Goal: Transaction & Acquisition: Purchase product/service

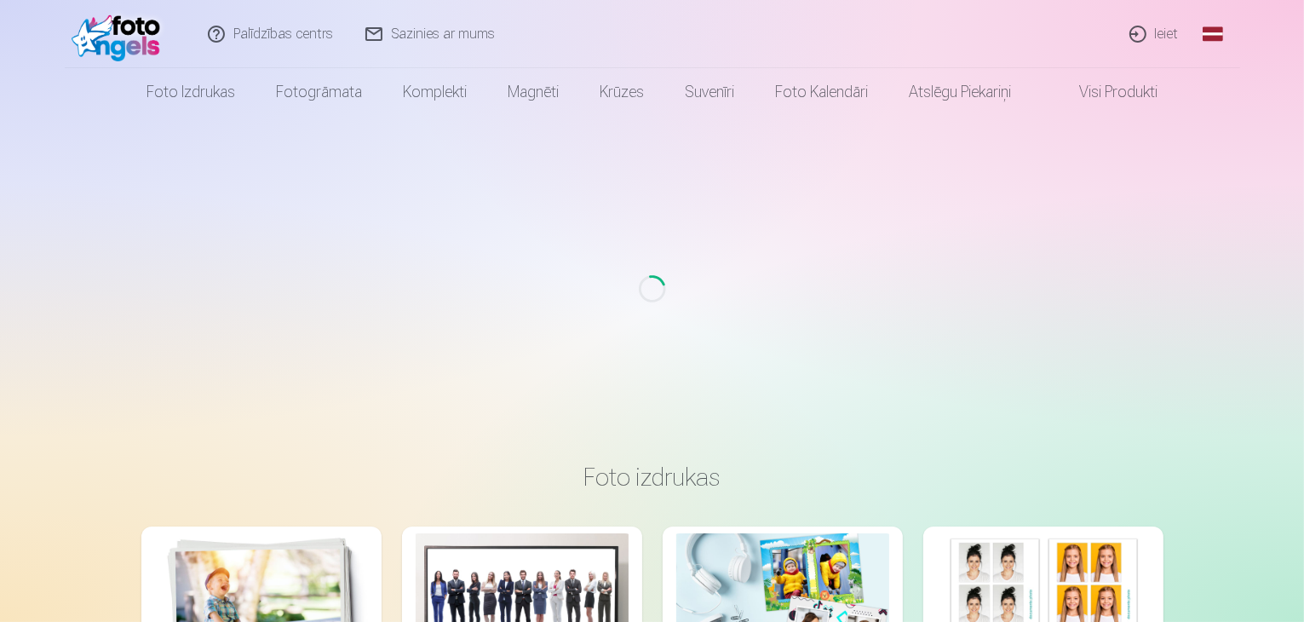
click at [1164, 36] on link "Ieiet" at bounding box center [1155, 34] width 82 height 68
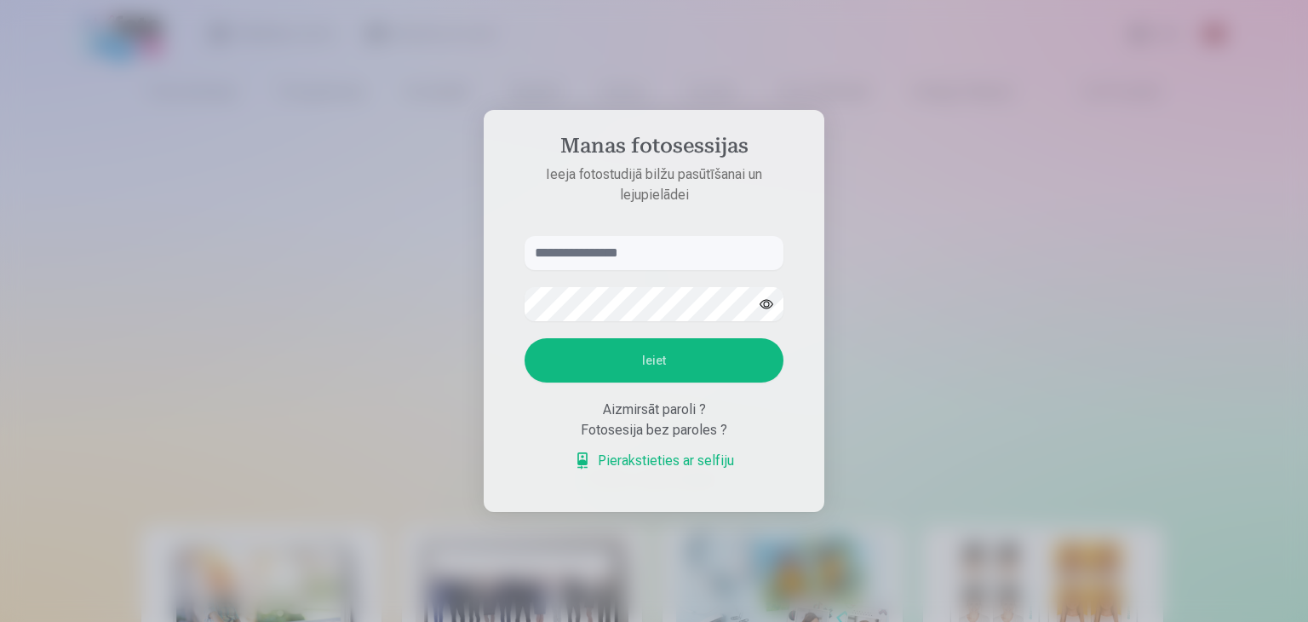
click at [662, 256] on input "text" at bounding box center [654, 253] width 259 height 34
type input "**********"
click at [674, 350] on button "Ieiet" at bounding box center [654, 360] width 259 height 44
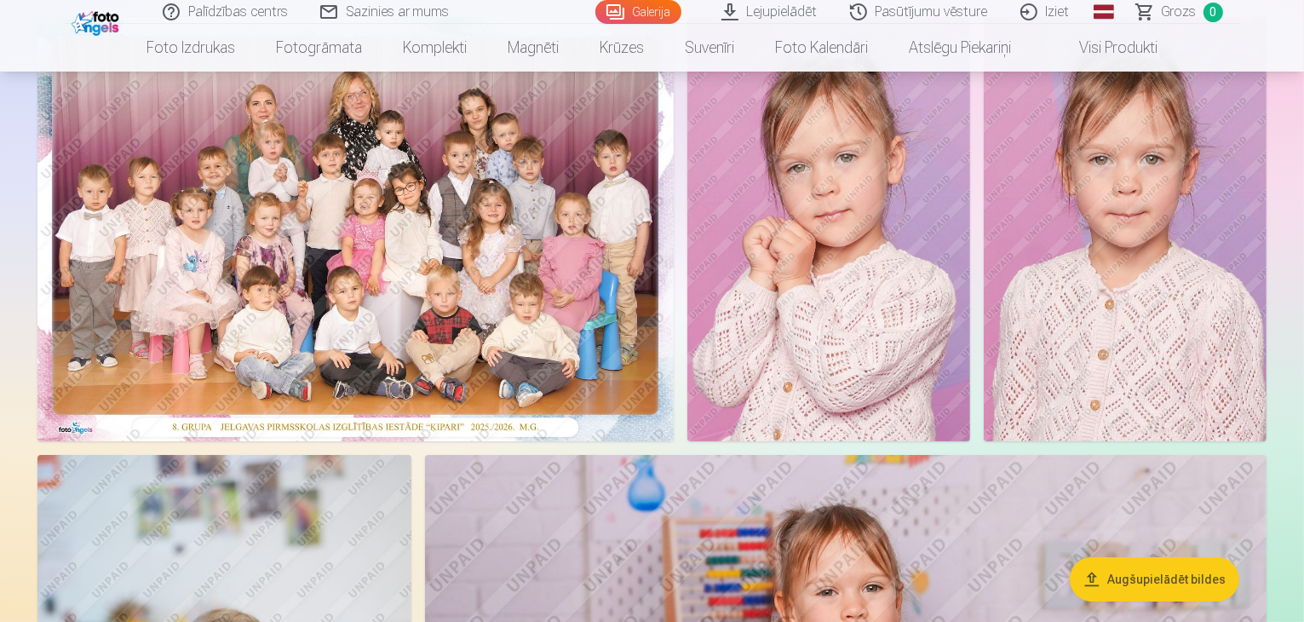
click at [674, 271] on img at bounding box center [355, 229] width 636 height 424
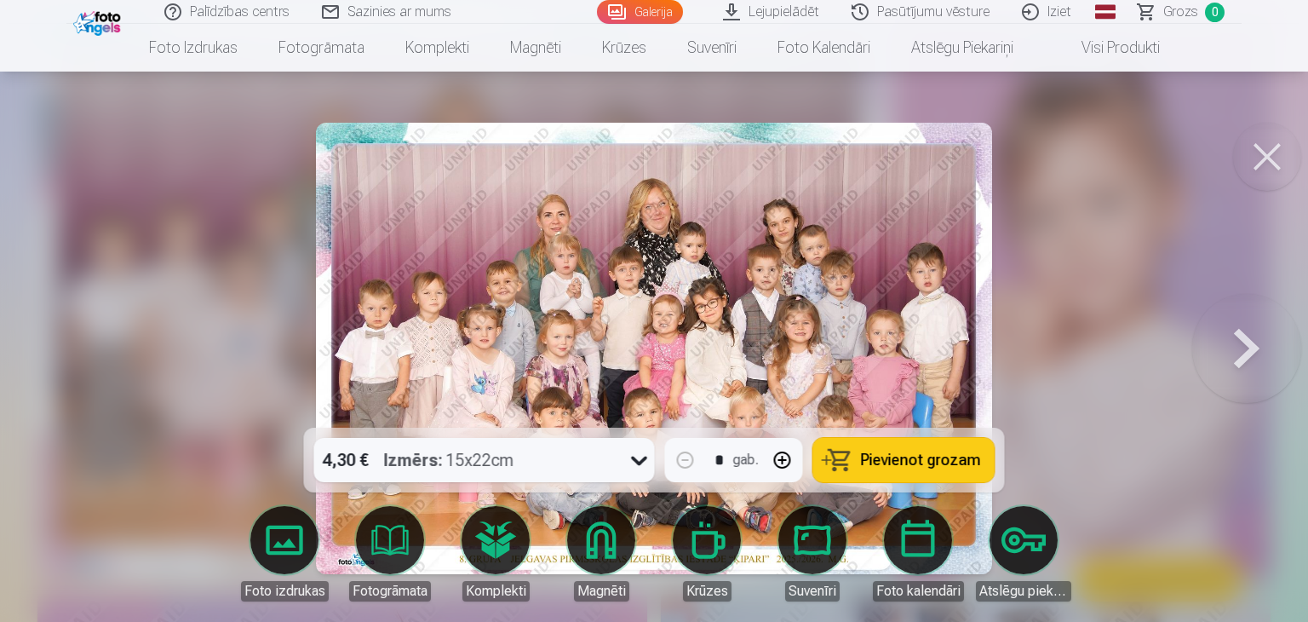
click at [909, 466] on span "Pievienot grozam" at bounding box center [921, 459] width 120 height 15
click at [1258, 161] on button at bounding box center [1267, 157] width 68 height 68
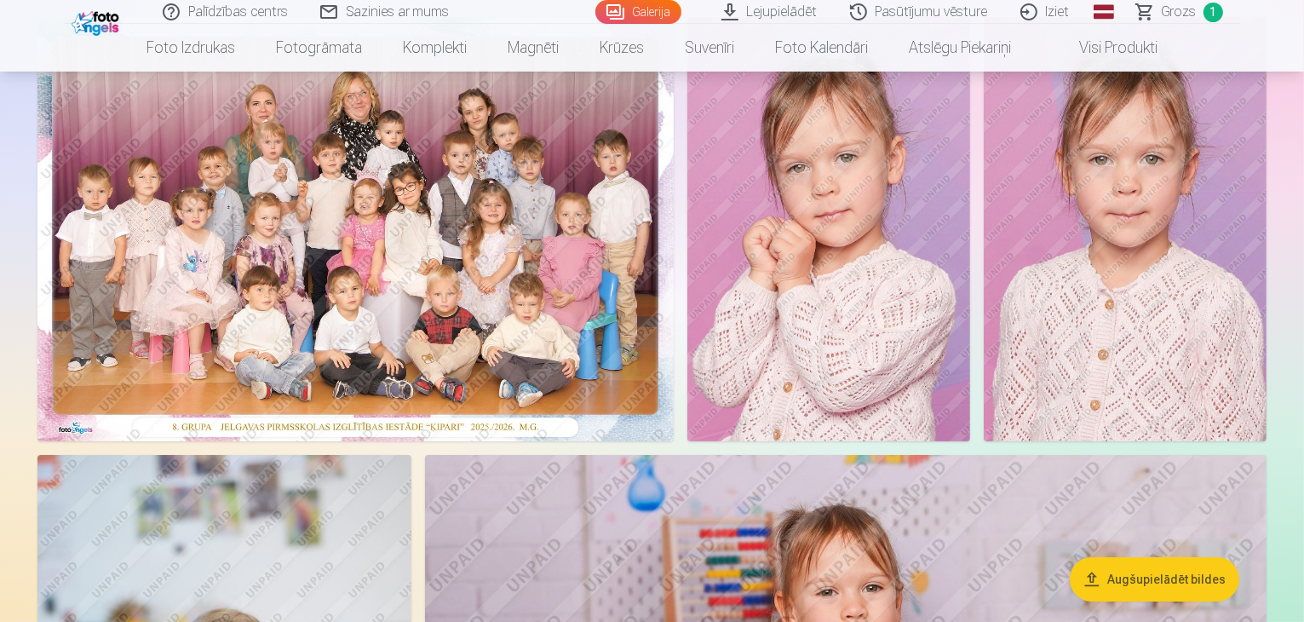
scroll to position [255, 0]
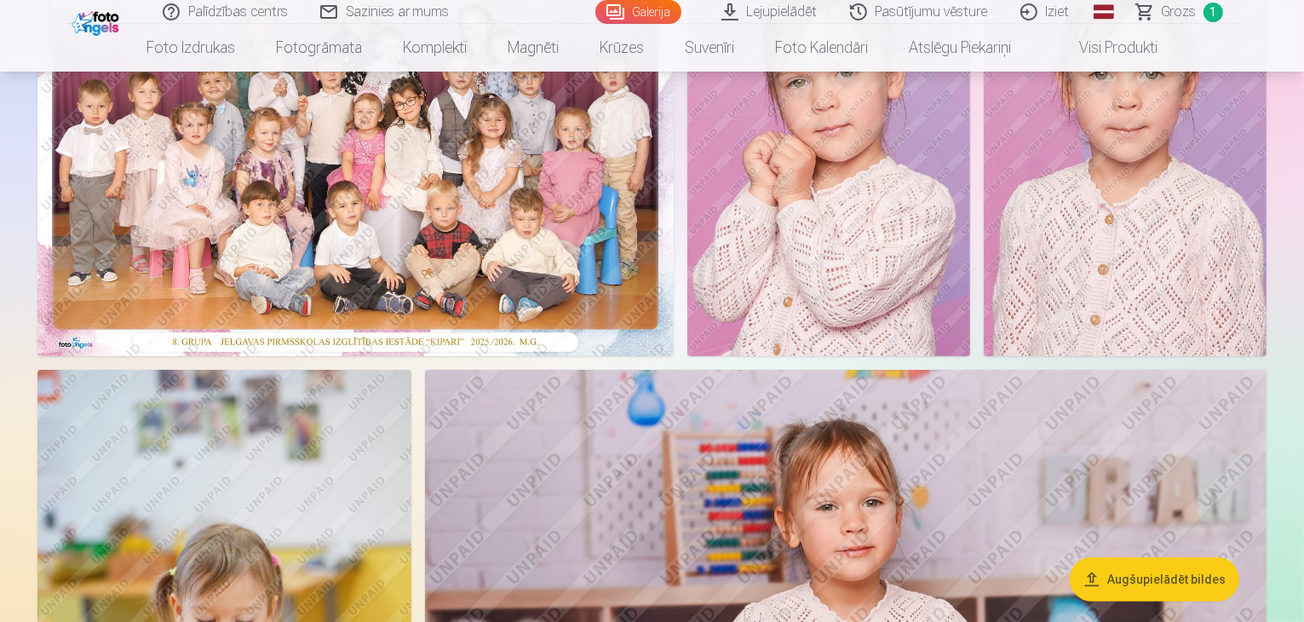
click at [970, 236] on img at bounding box center [828, 144] width 283 height 424
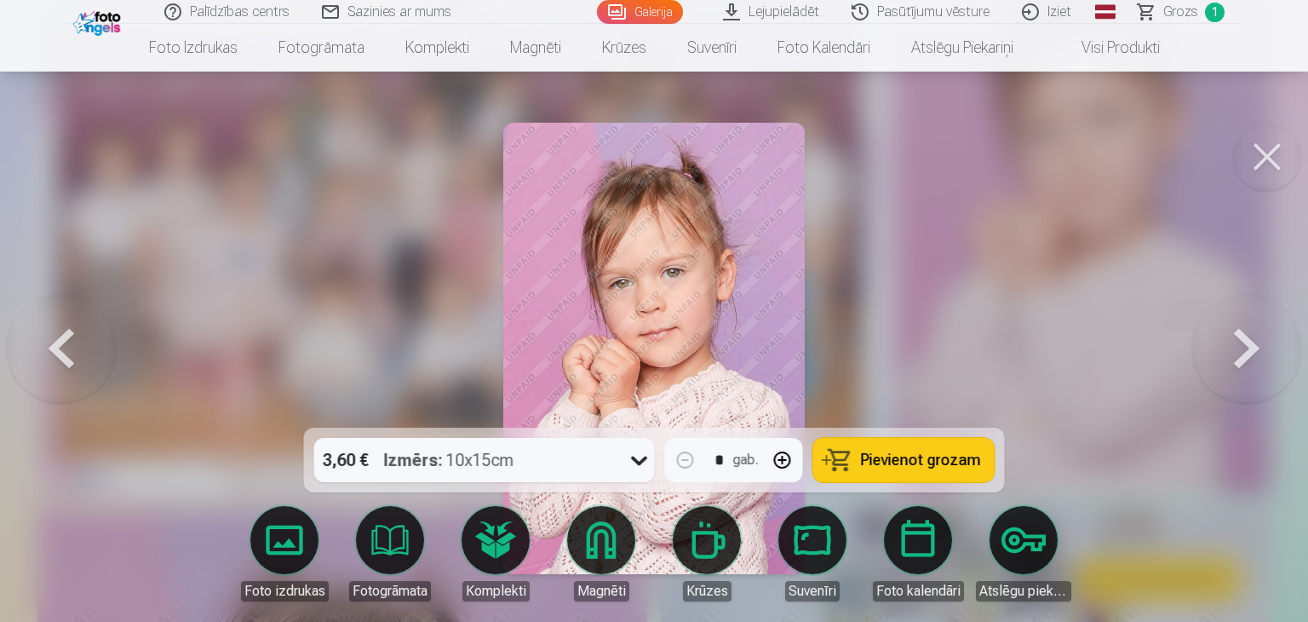
click at [943, 454] on span "Pievienot grozam" at bounding box center [921, 459] width 120 height 15
click at [1259, 158] on button at bounding box center [1267, 157] width 68 height 68
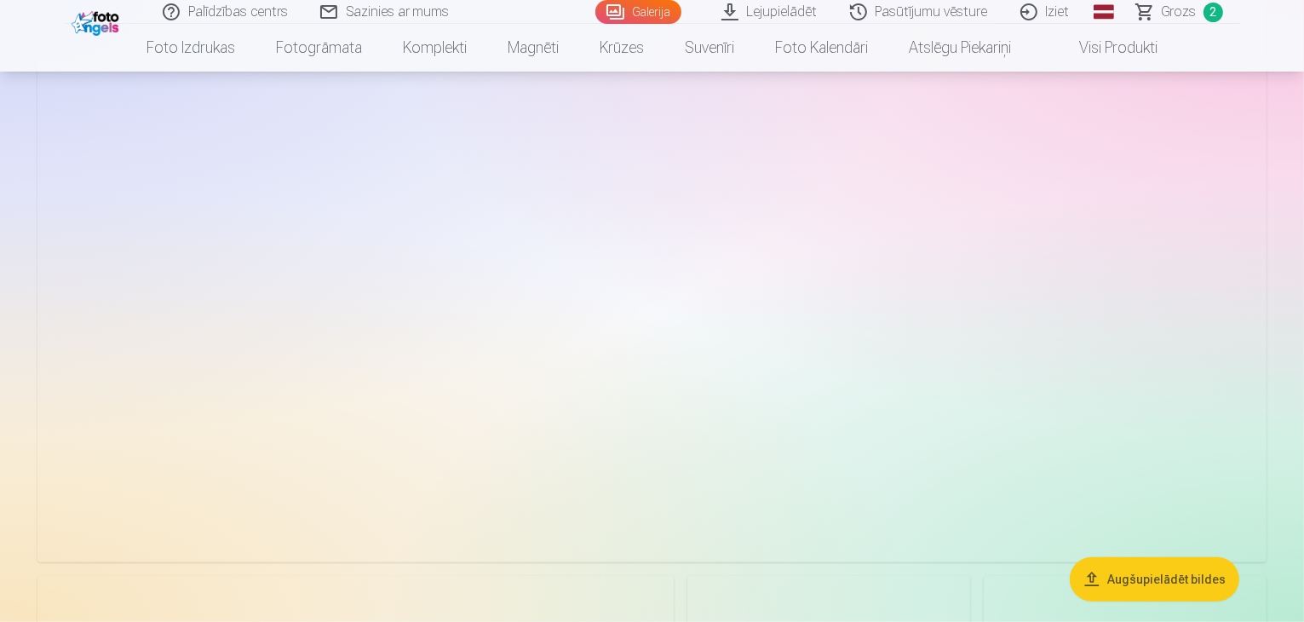
scroll to position [1788, 0]
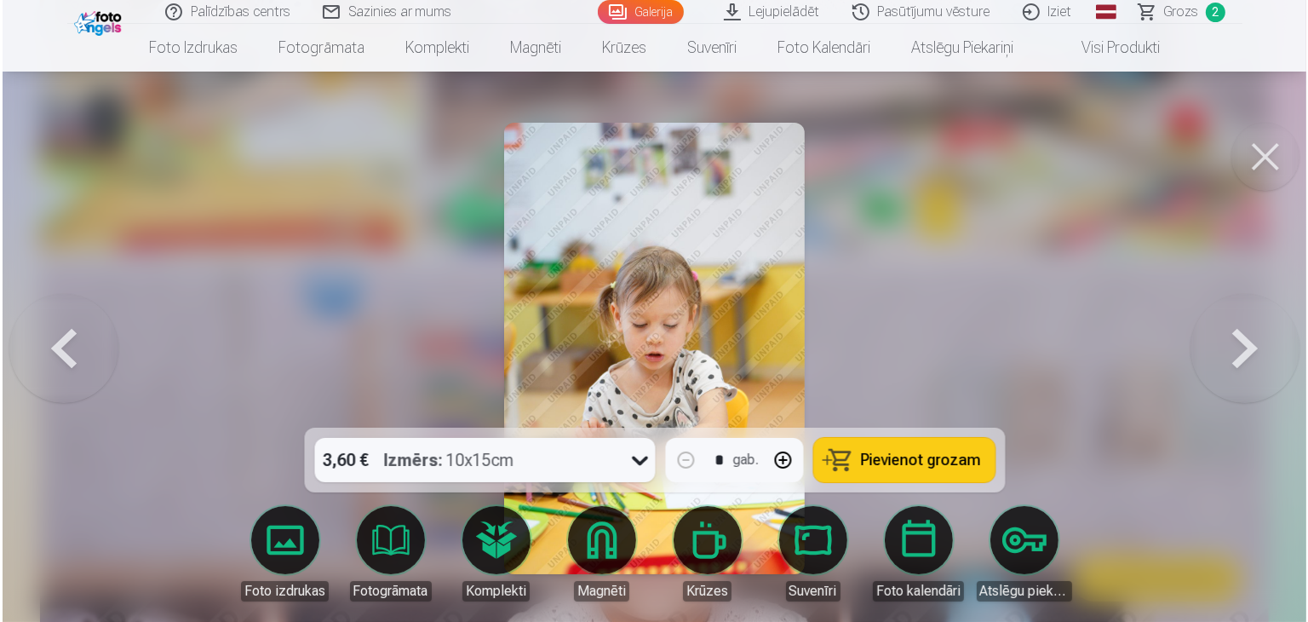
scroll to position [938, 0]
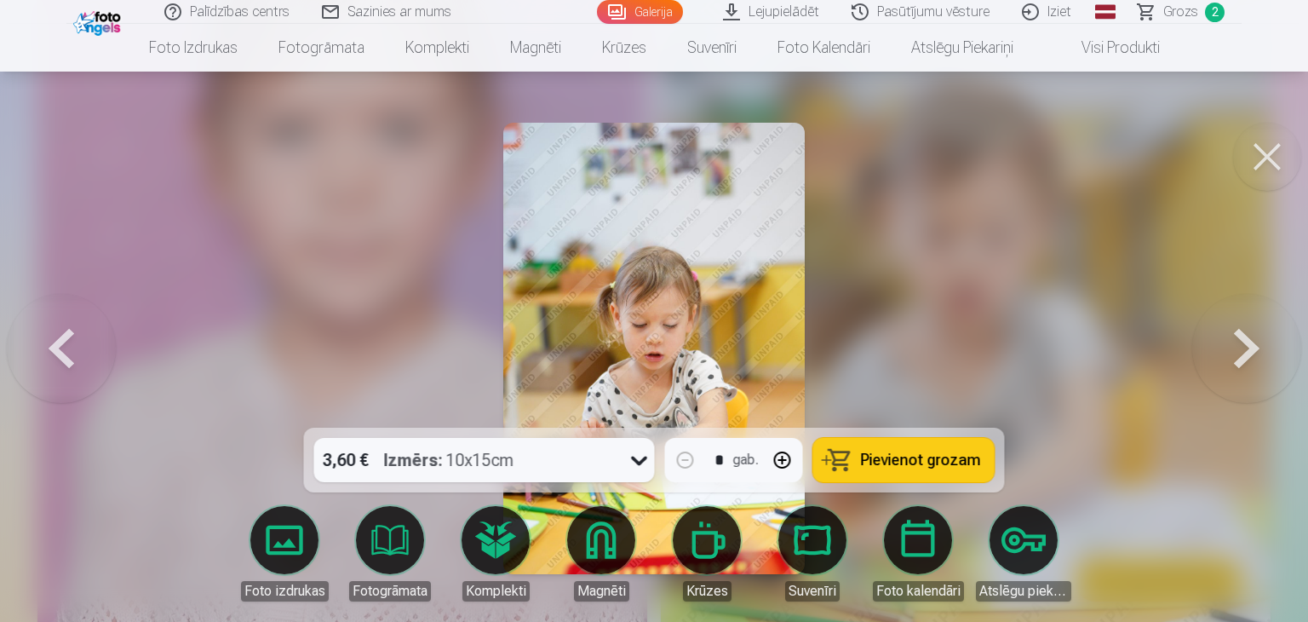
click at [948, 461] on span "Pievienot grozam" at bounding box center [921, 459] width 120 height 15
click at [1264, 160] on button at bounding box center [1267, 157] width 68 height 68
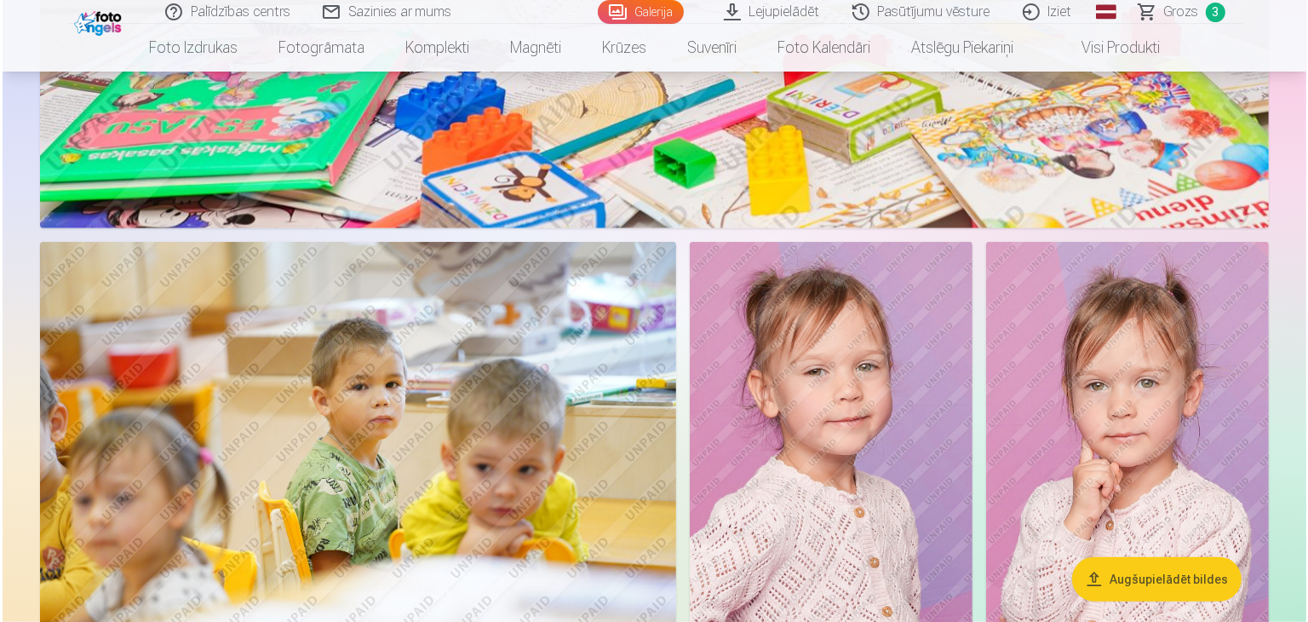
scroll to position [1788, 0]
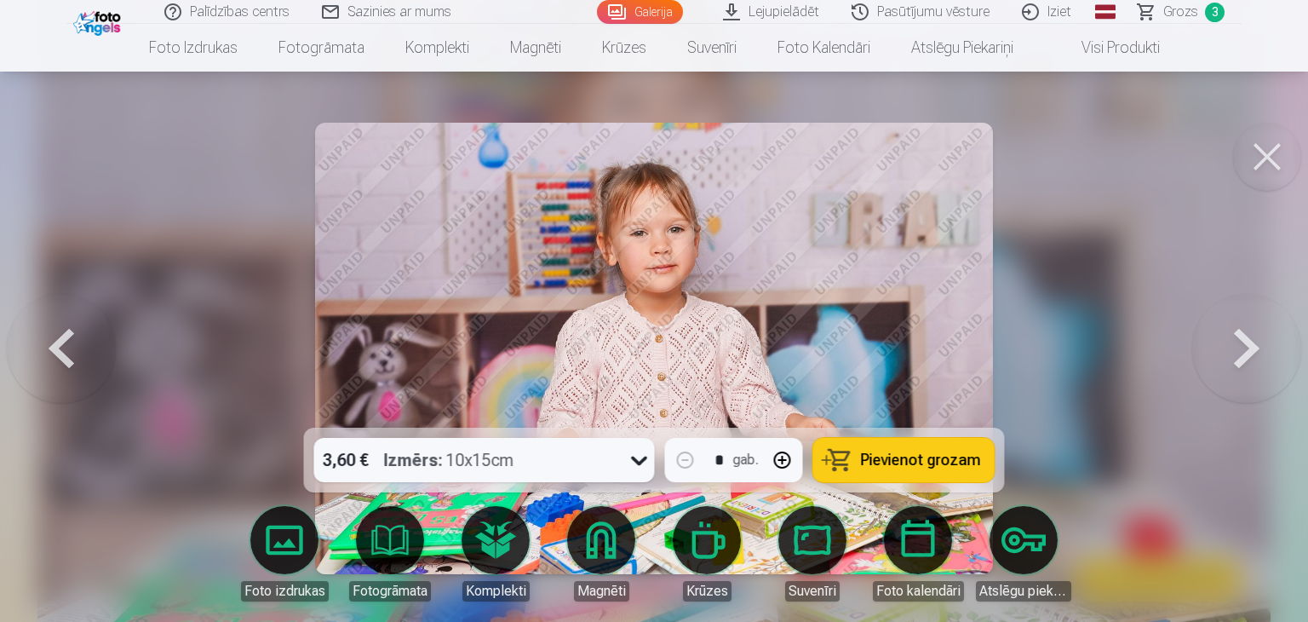
click at [896, 458] on span "Pievienot grozam" at bounding box center [921, 459] width 120 height 15
click at [1268, 155] on button at bounding box center [1267, 157] width 68 height 68
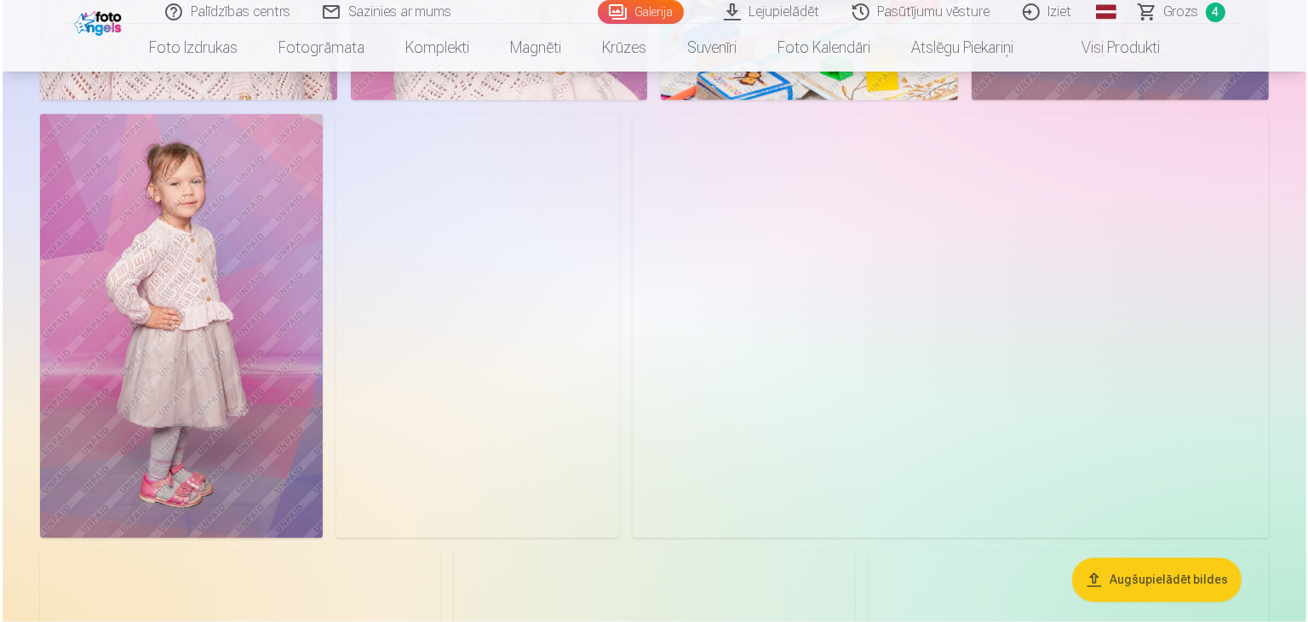
scroll to position [2720, 0]
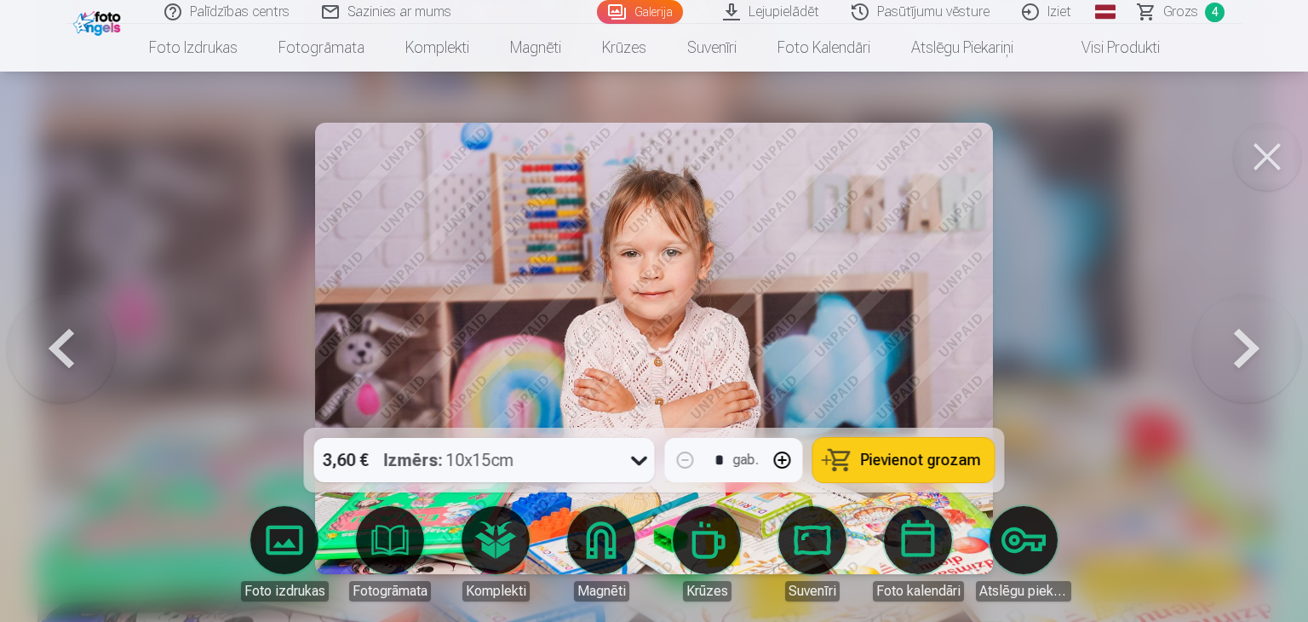
click at [937, 455] on span "Pievienot grozam" at bounding box center [921, 459] width 120 height 15
click at [1268, 159] on button at bounding box center [1267, 157] width 68 height 68
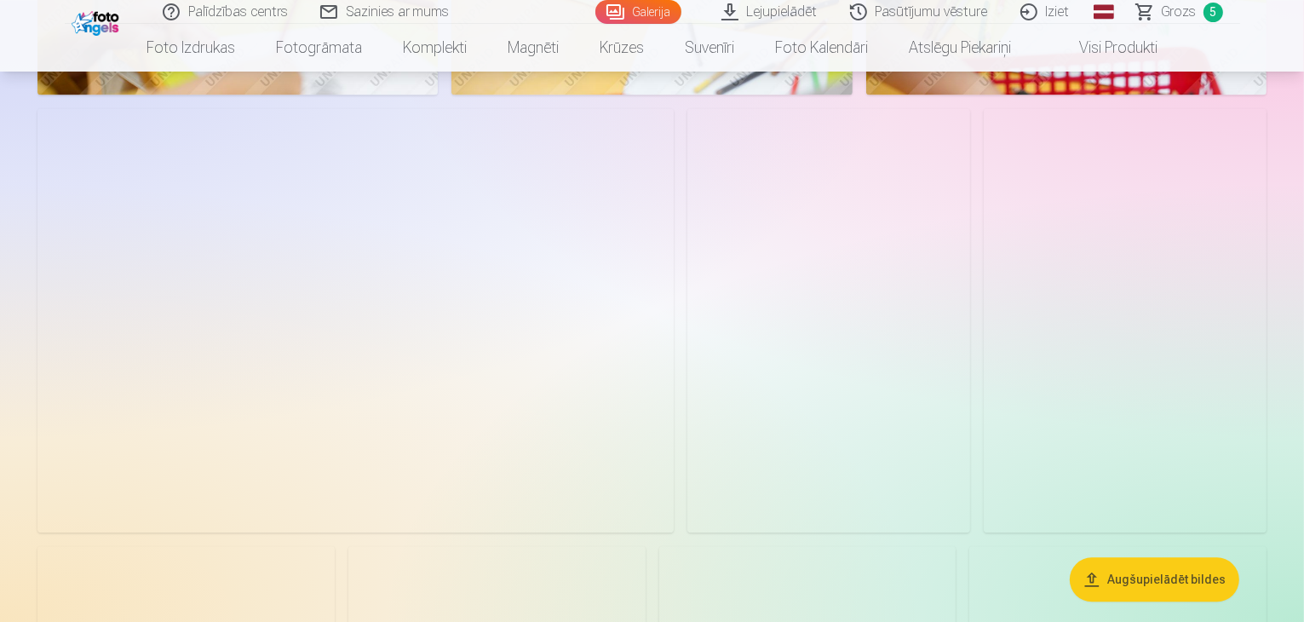
scroll to position [3903, 0]
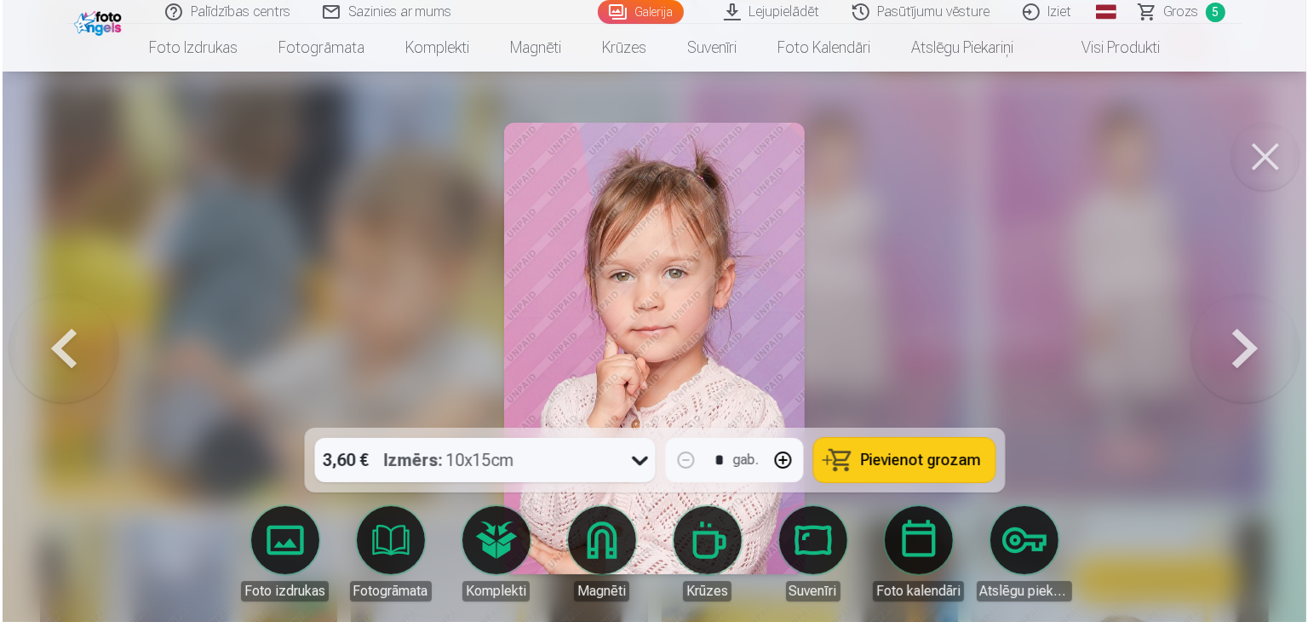
scroll to position [3913, 0]
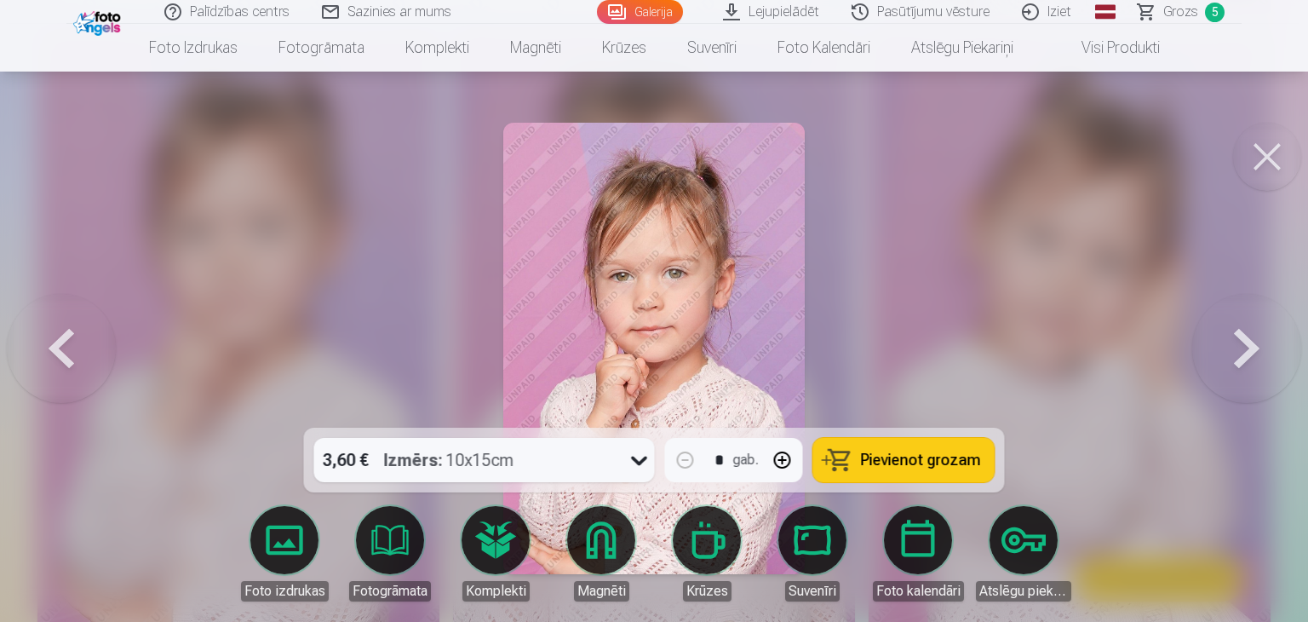
click at [923, 467] on span "Pievienot grozam" at bounding box center [921, 459] width 120 height 15
click at [1269, 164] on button at bounding box center [1267, 157] width 68 height 68
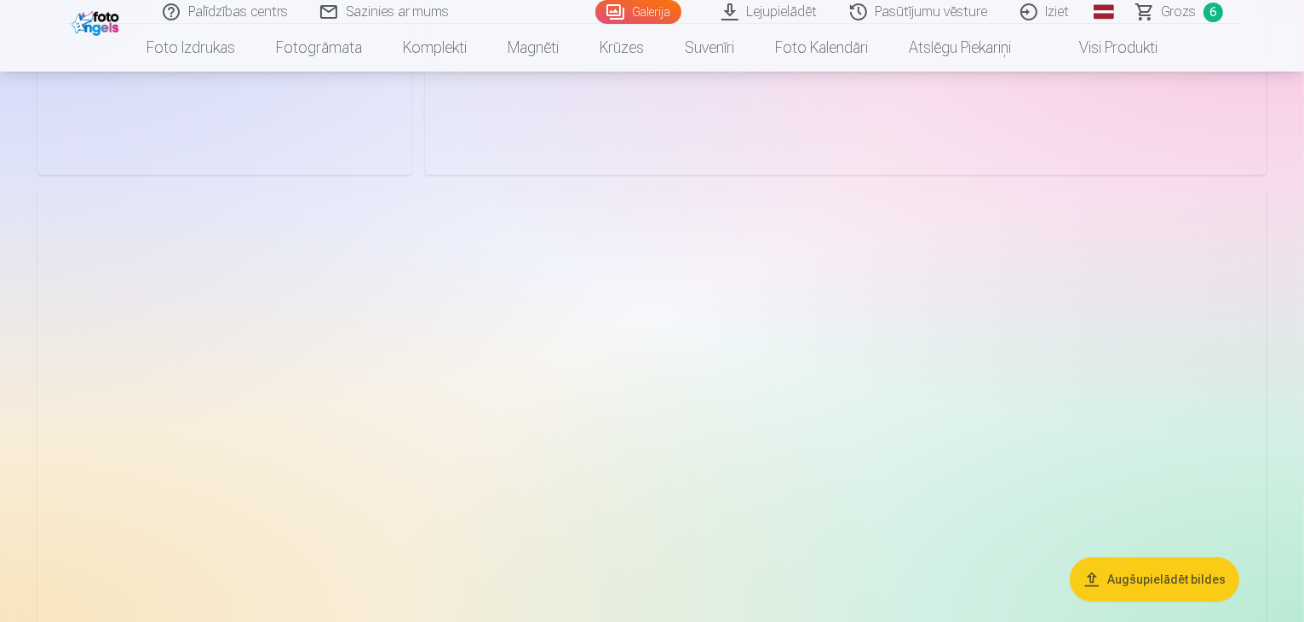
scroll to position [5351, 0]
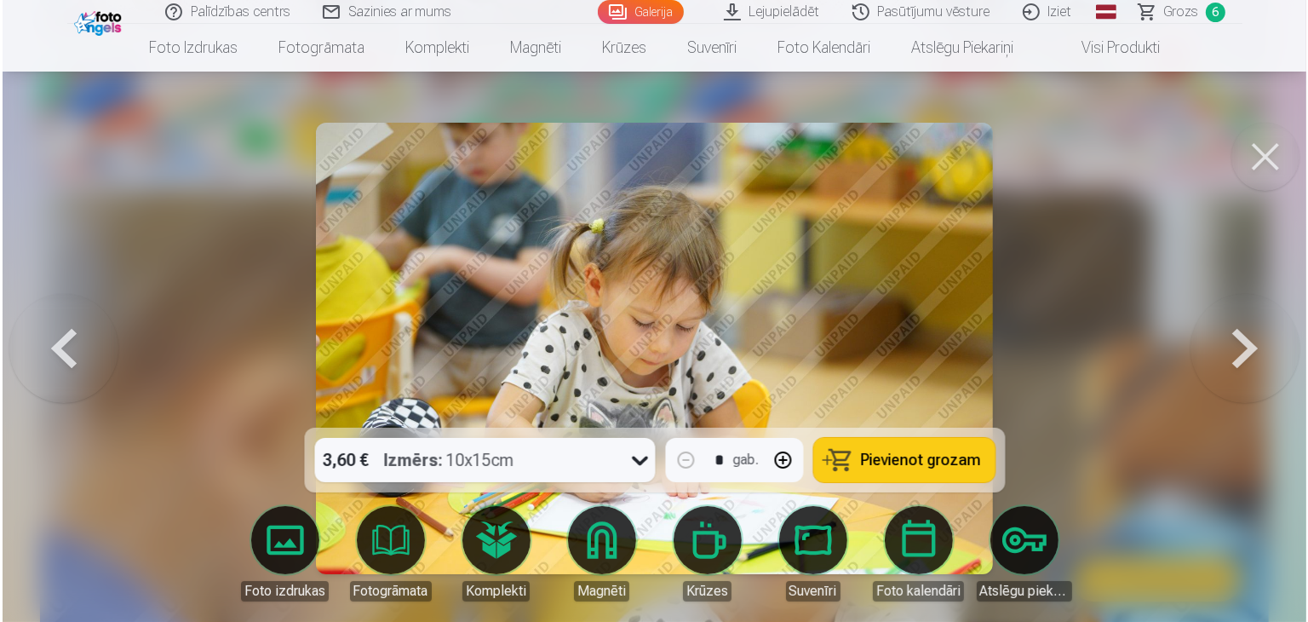
scroll to position [5283, 0]
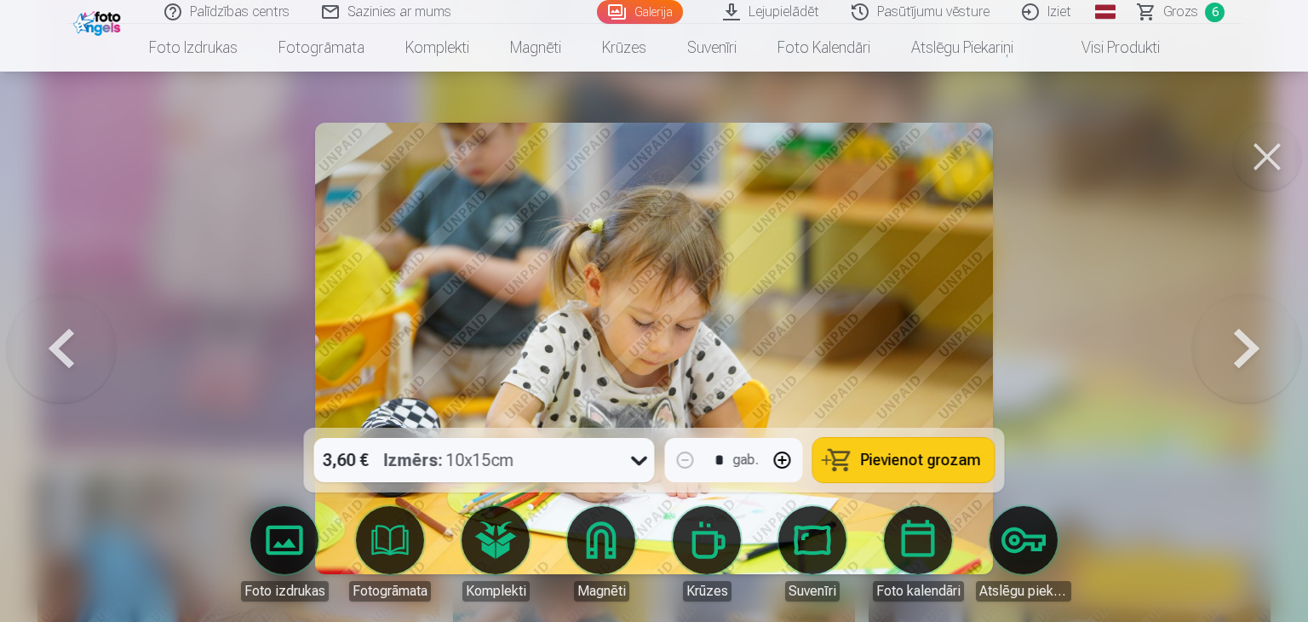
click at [915, 465] on span "Pievienot grozam" at bounding box center [921, 459] width 120 height 15
click at [1262, 159] on button at bounding box center [1267, 157] width 68 height 68
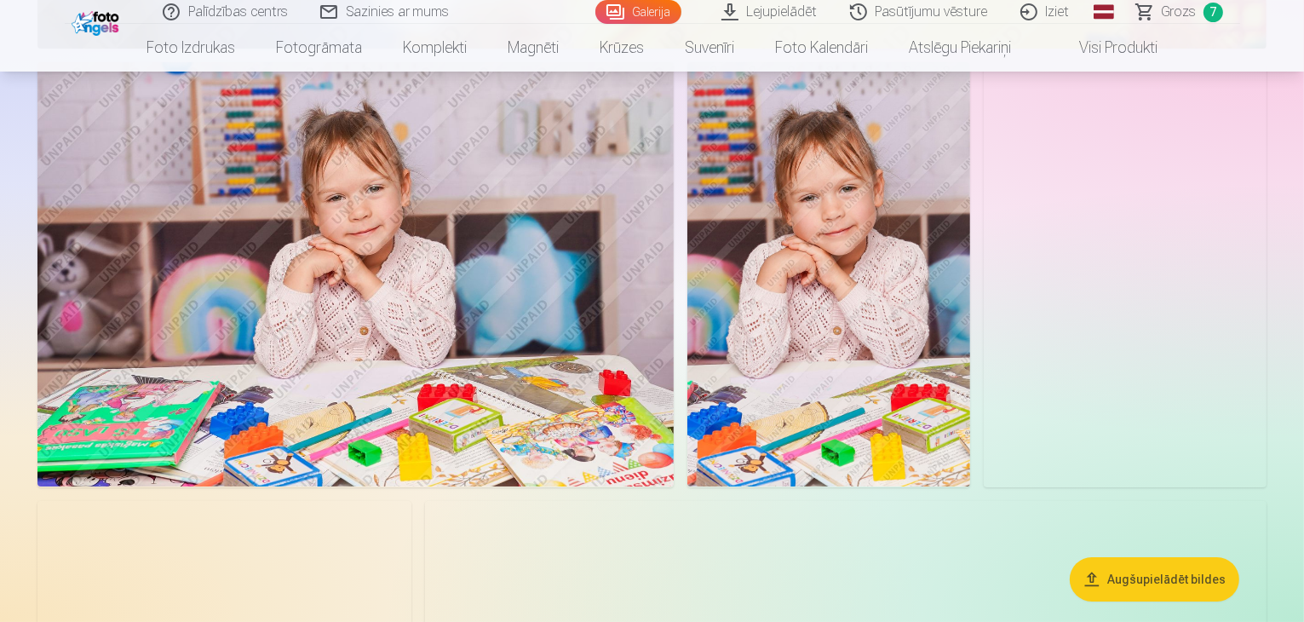
scroll to position [6287, 0]
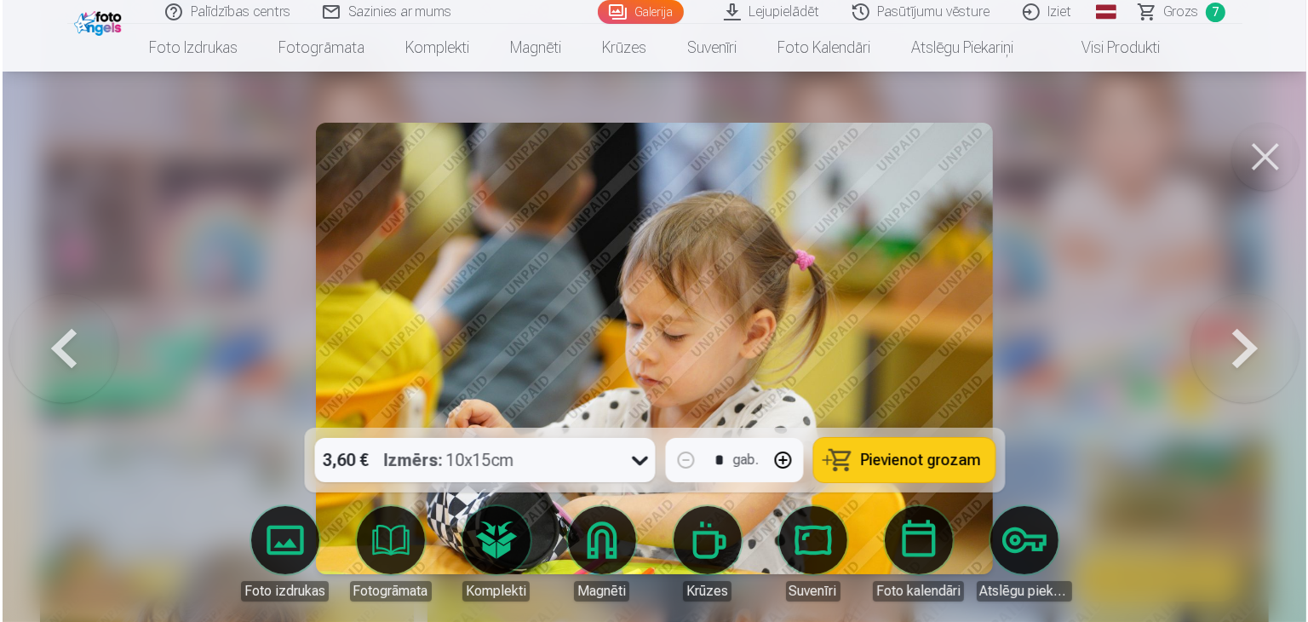
scroll to position [6306, 0]
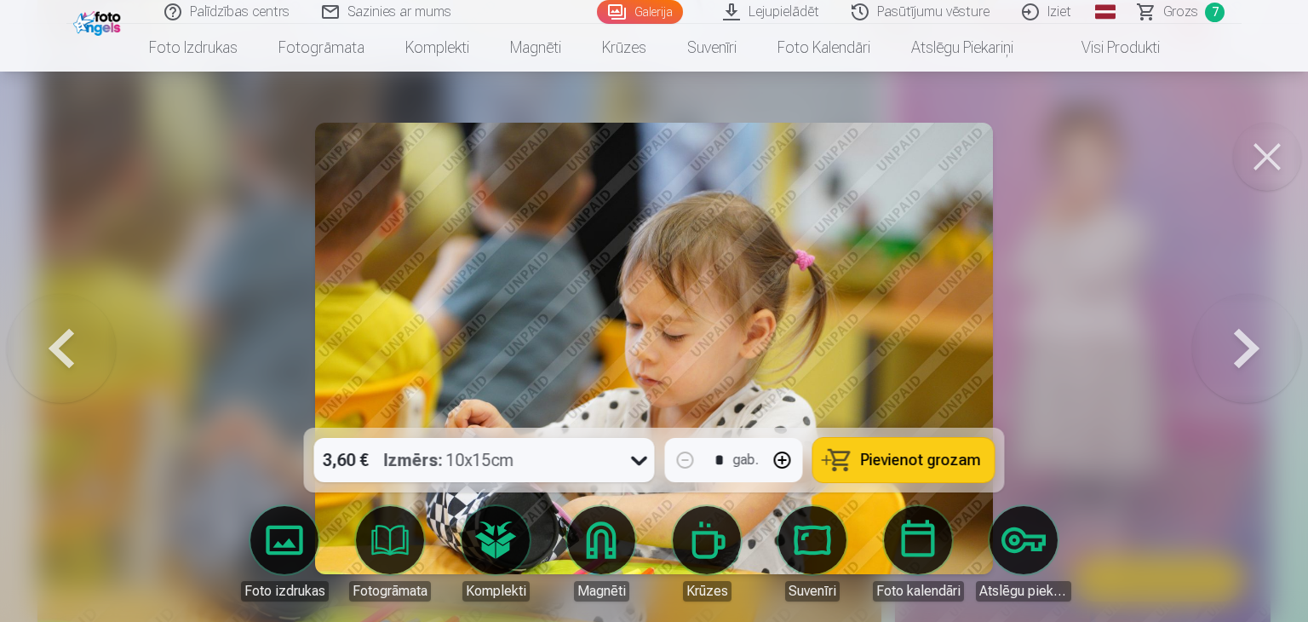
click at [895, 467] on span "Pievienot grozam" at bounding box center [921, 459] width 120 height 15
click at [1270, 164] on button at bounding box center [1267, 157] width 68 height 68
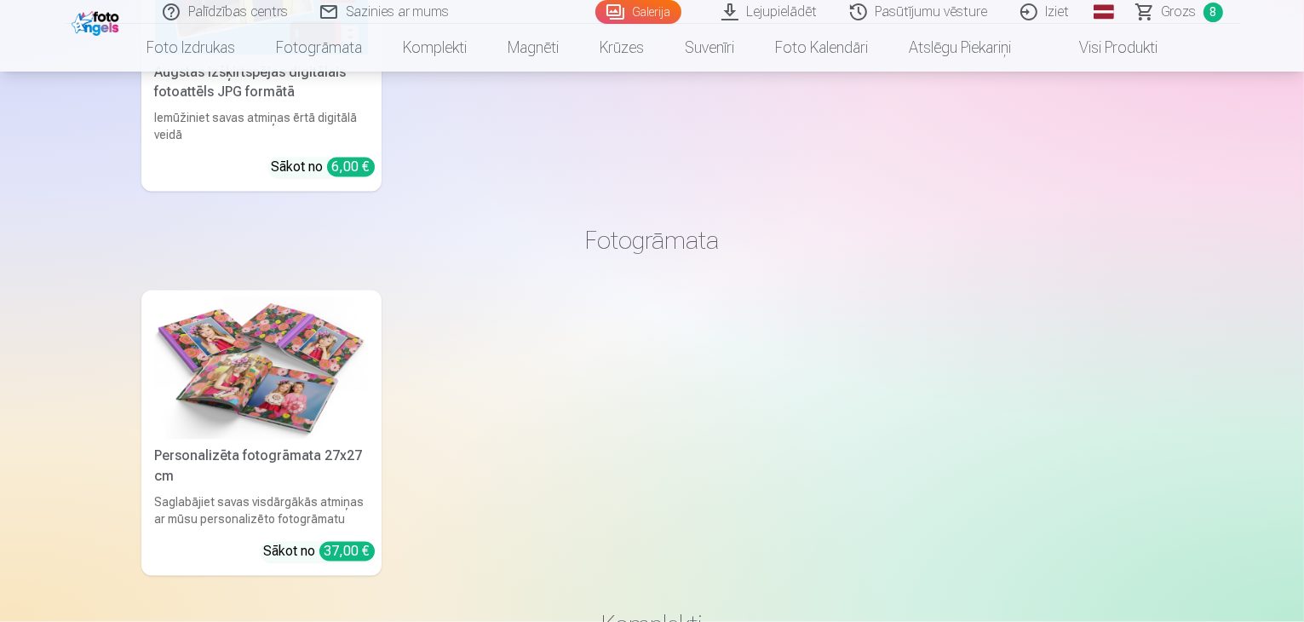
scroll to position [9778, 0]
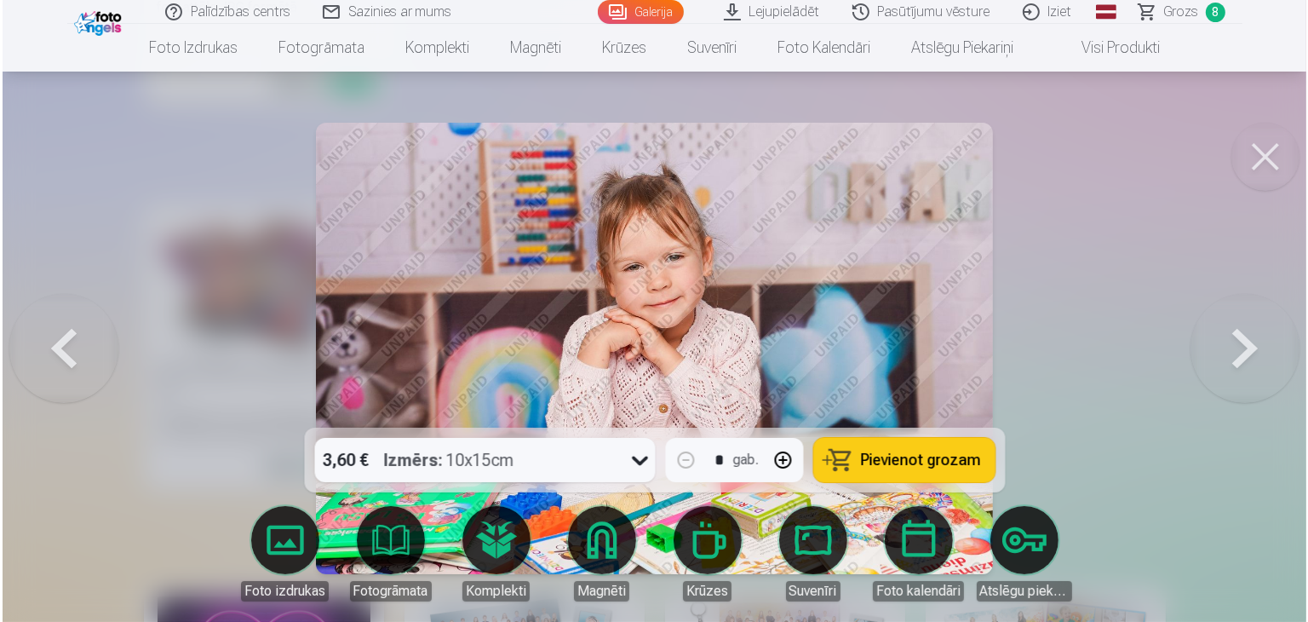
scroll to position [9808, 0]
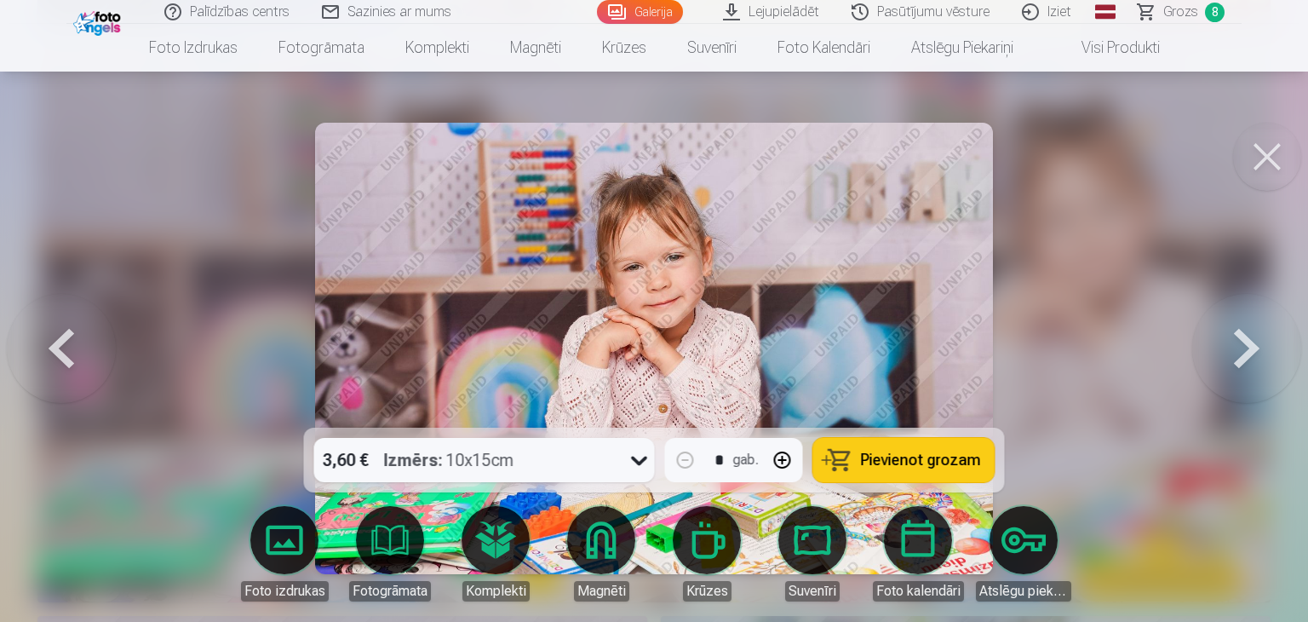
click at [926, 471] on button "Pievienot grozam" at bounding box center [903, 460] width 181 height 44
click at [1267, 158] on button at bounding box center [1267, 157] width 68 height 68
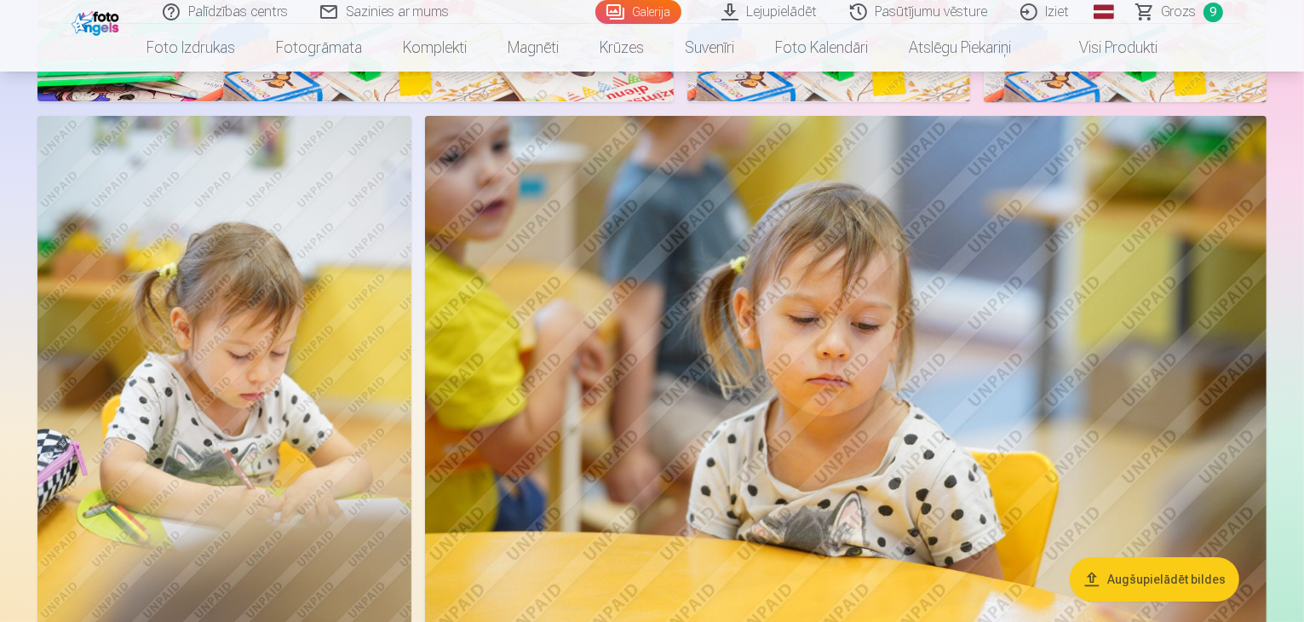
scroll to position [6628, 0]
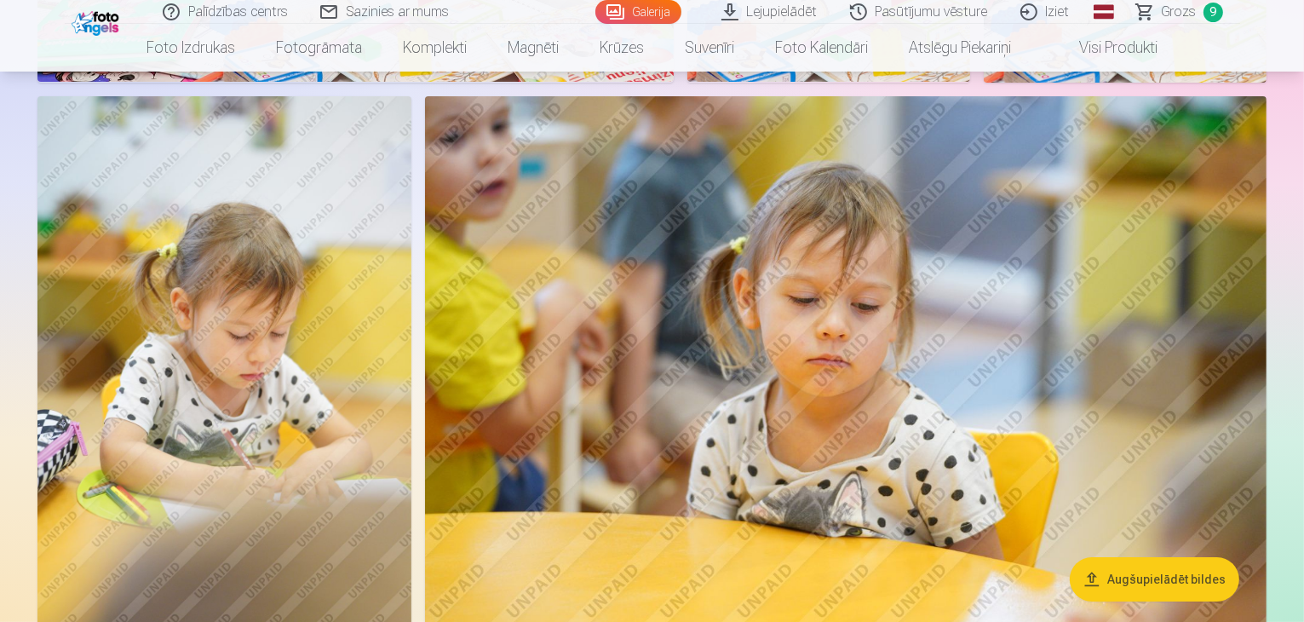
click at [1192, 9] on span "Grozs" at bounding box center [1178, 12] width 35 height 20
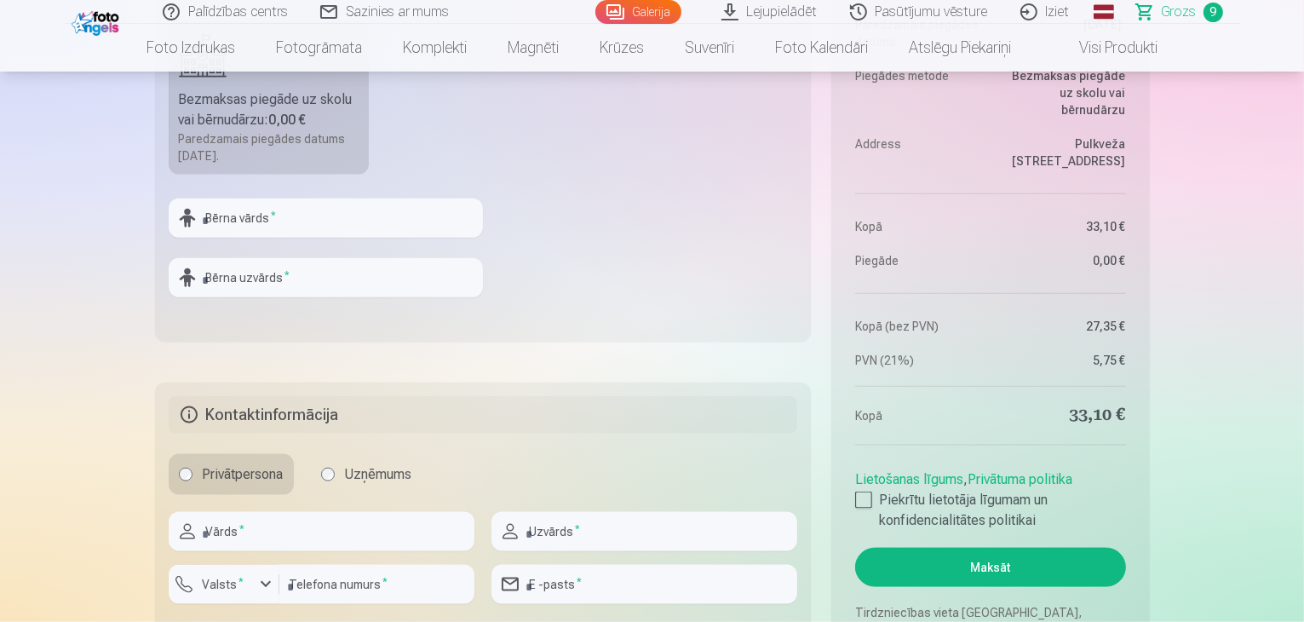
scroll to position [1873, 0]
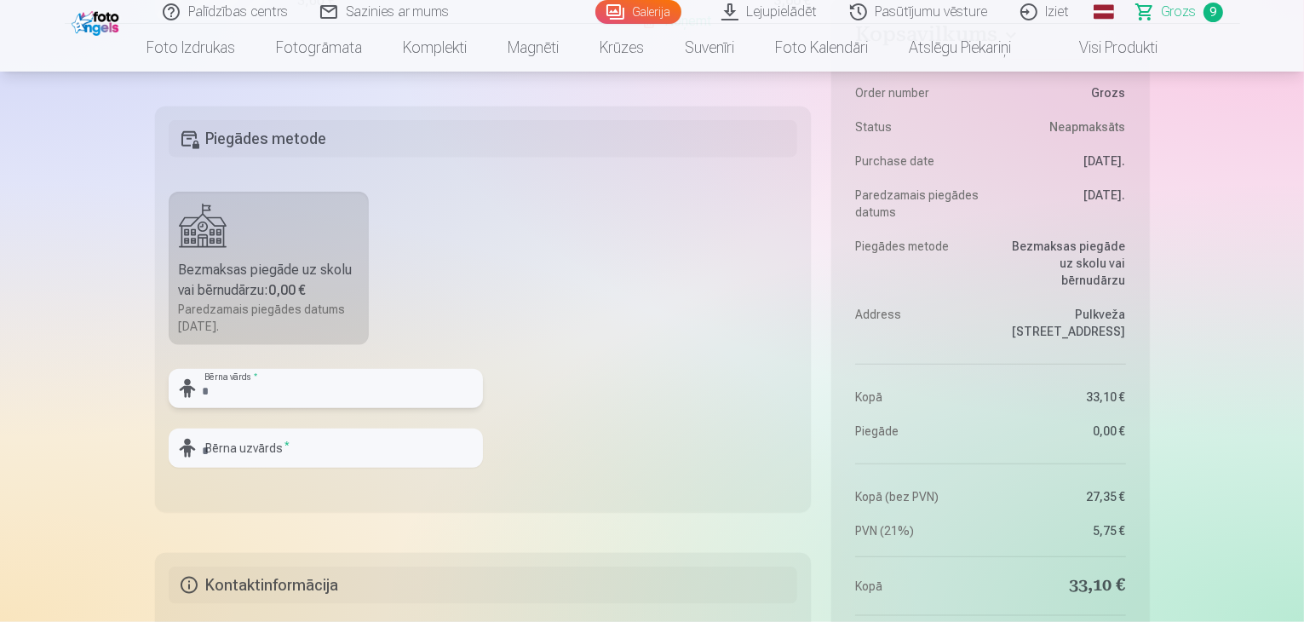
click at [412, 389] on input "text" at bounding box center [326, 388] width 314 height 39
type input "****"
click at [334, 444] on input "text" at bounding box center [326, 447] width 314 height 39
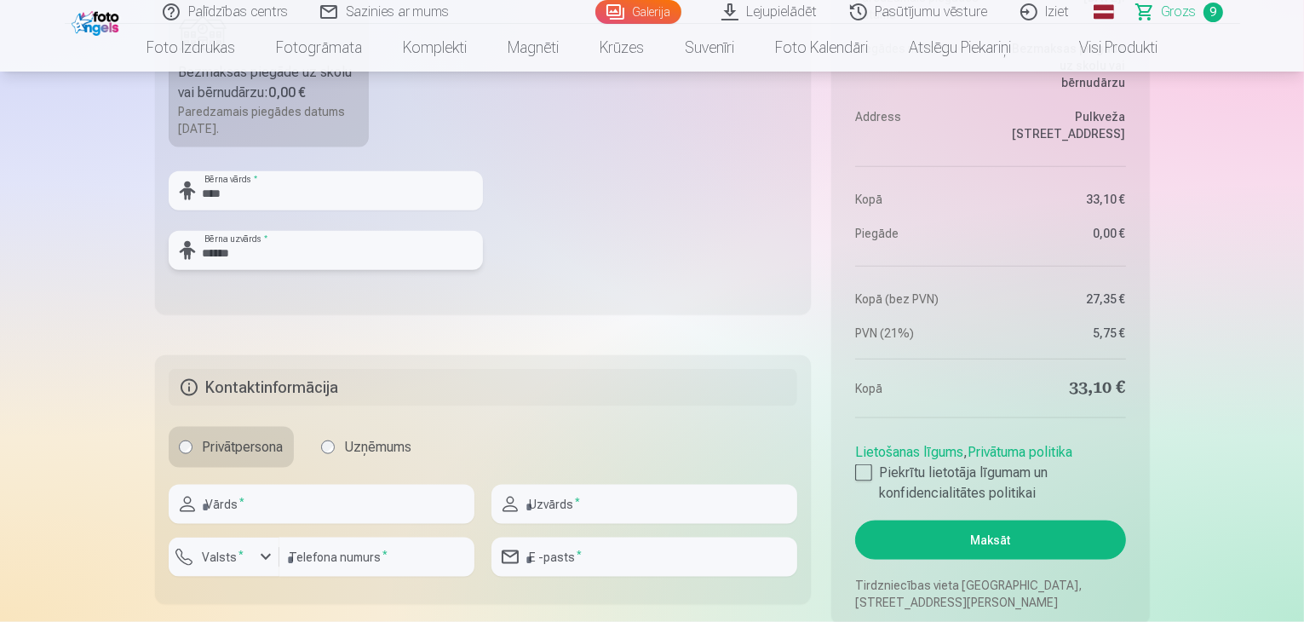
scroll to position [2214, 0]
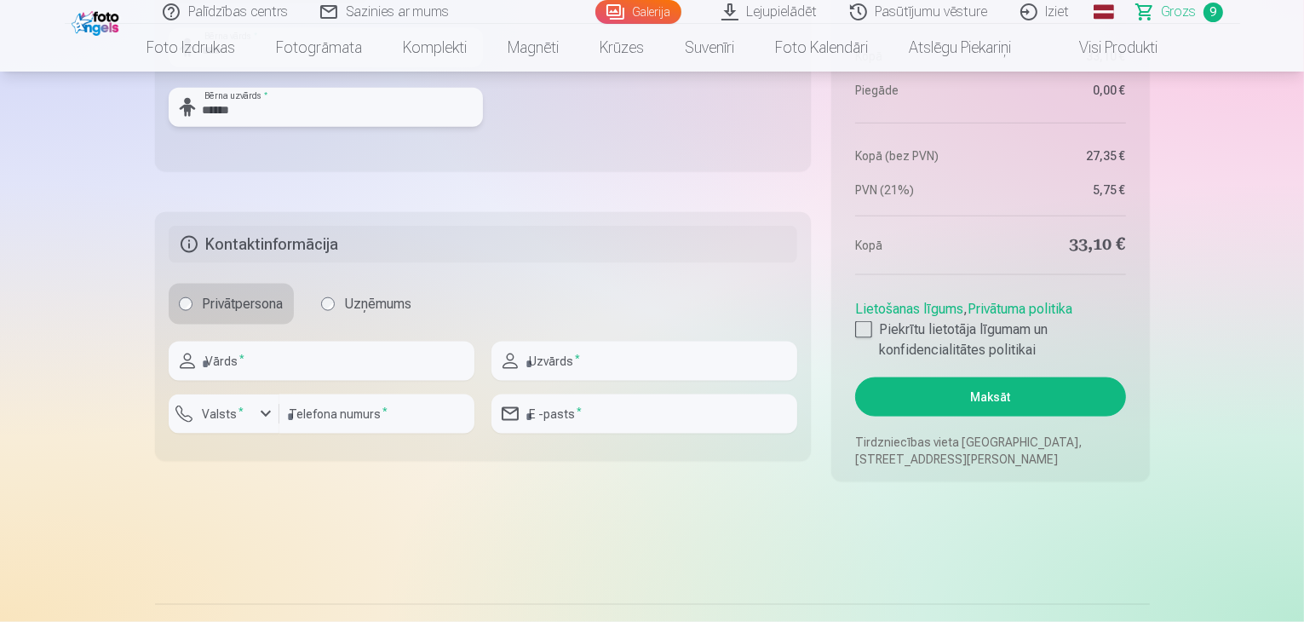
type input "******"
click at [322, 361] on input "text" at bounding box center [322, 360] width 306 height 39
type input "******"
type input "********"
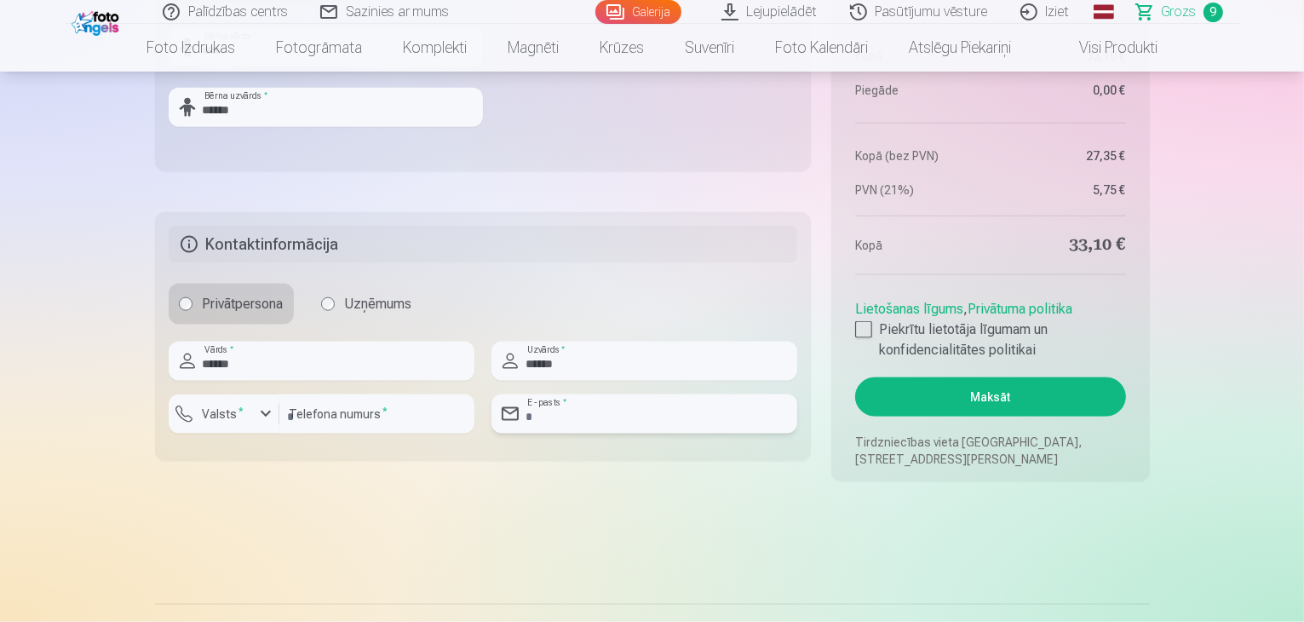
type input "**********"
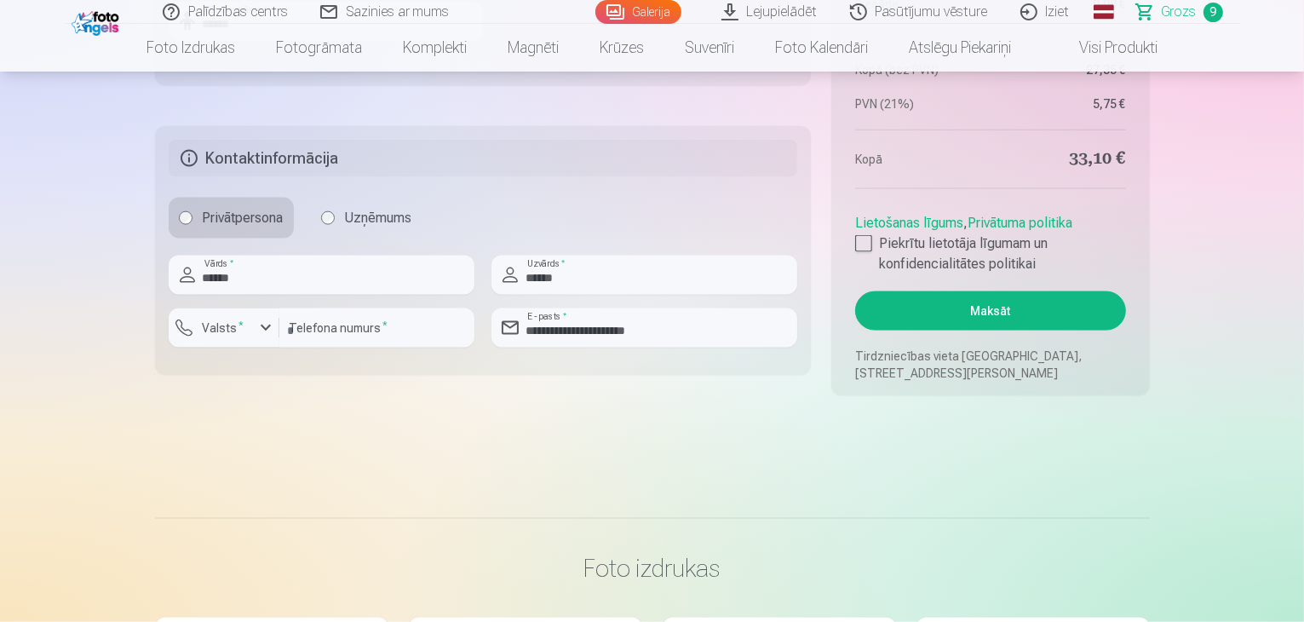
scroll to position [2384, 0]
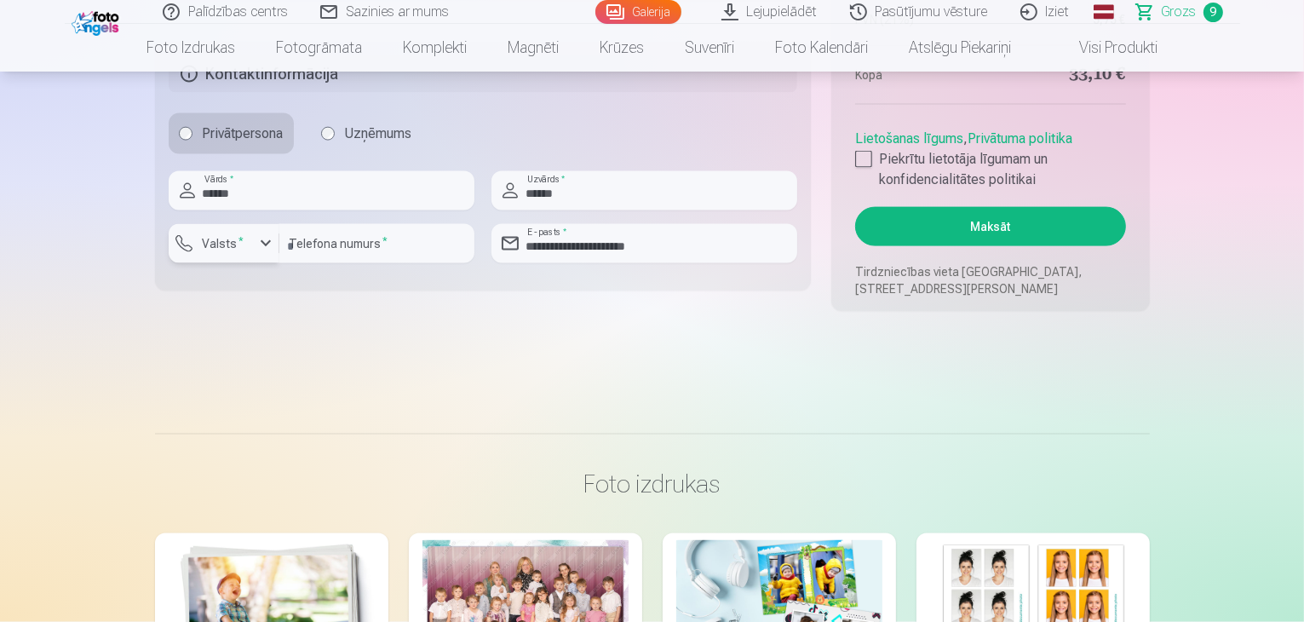
click at [267, 237] on div "button" at bounding box center [265, 243] width 20 height 20
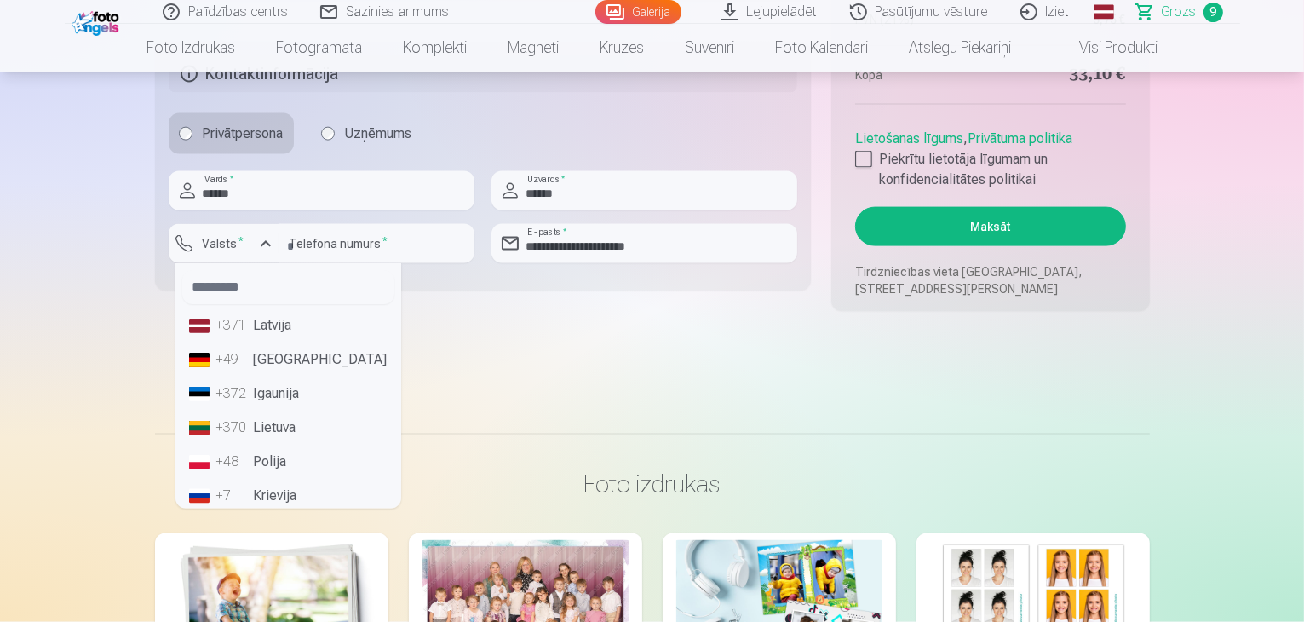
click at [273, 329] on li "+371 Latvija" at bounding box center [288, 325] width 212 height 34
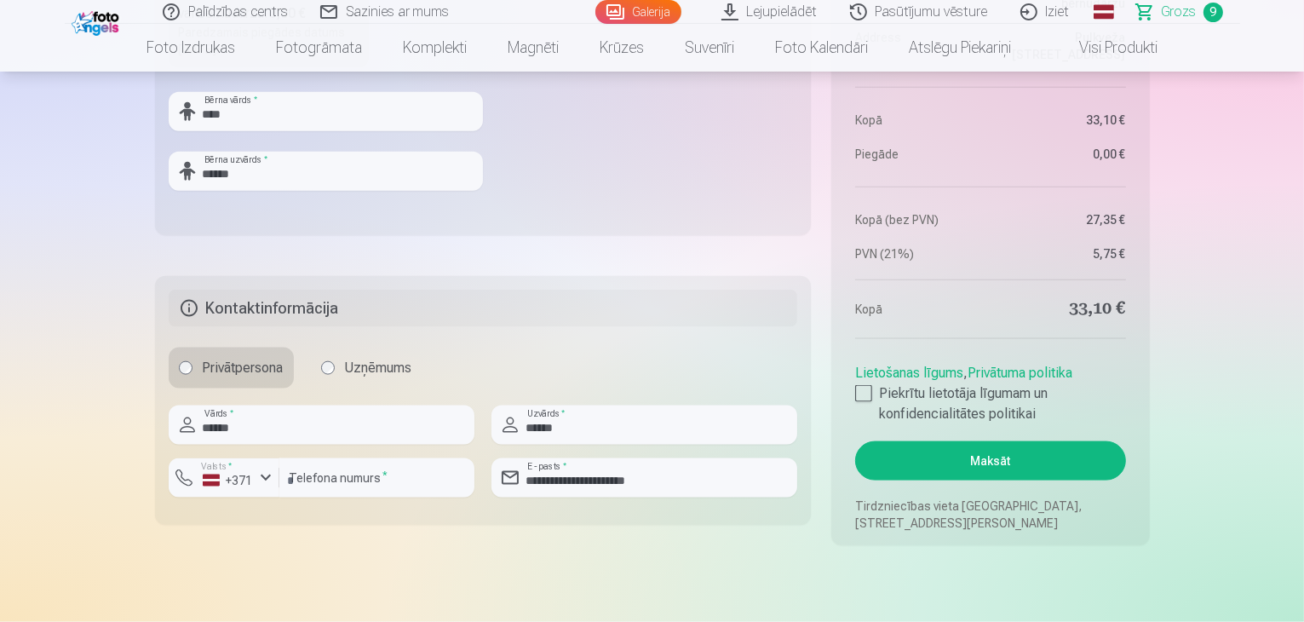
scroll to position [2214, 0]
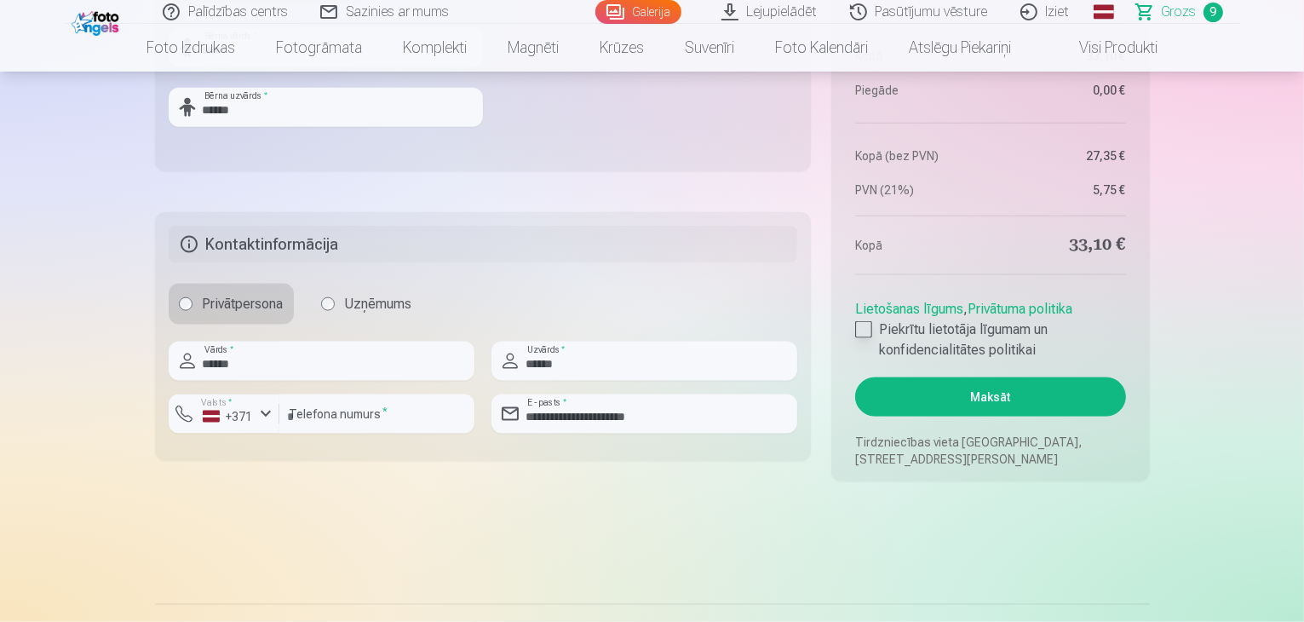
click at [865, 334] on div at bounding box center [863, 329] width 17 height 17
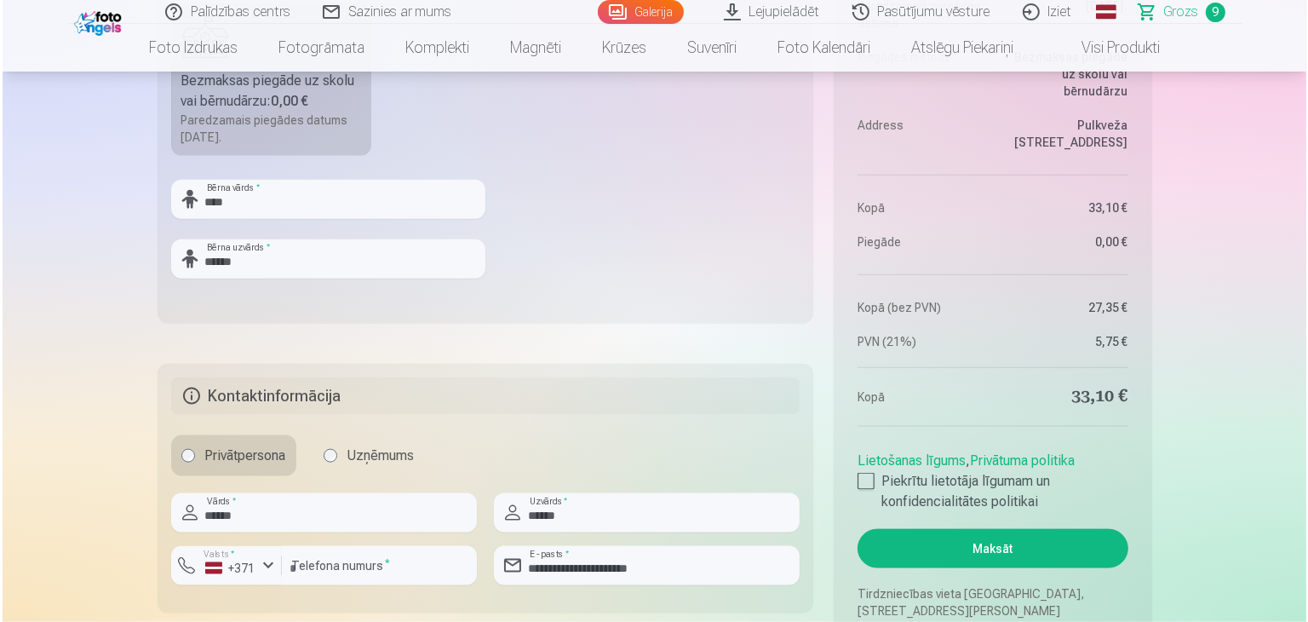
scroll to position [2044, 0]
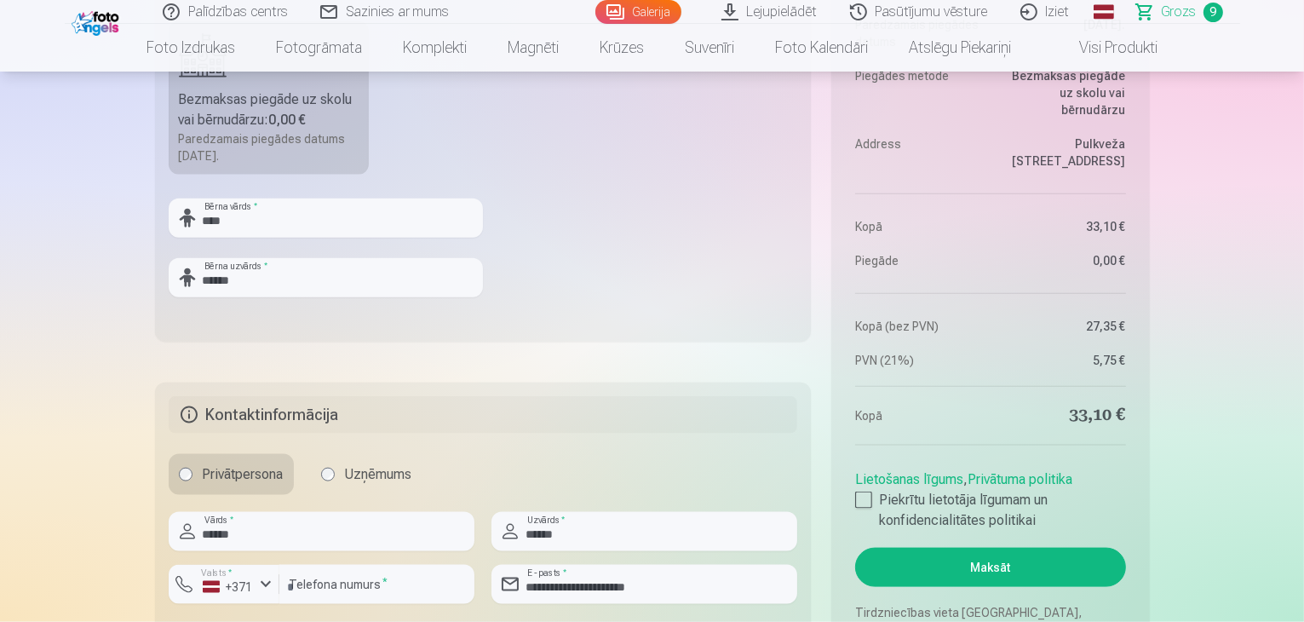
click at [989, 576] on button "Maksāt" at bounding box center [990, 566] width 270 height 39
